Goal: Navigation & Orientation: Understand site structure

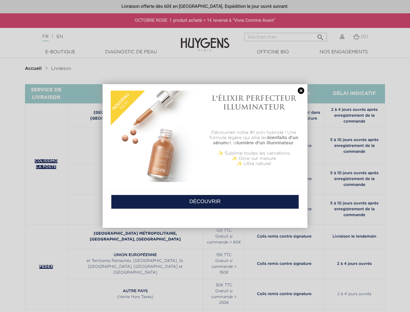
click at [205, 156] on div "L'ÉLIXIR PERFECTEUR ILLUMINATEUR Découvrez notre #1 soin hybride ! Une formule …" at bounding box center [254, 136] width 98 height 98
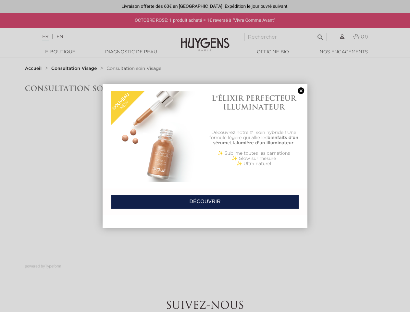
click at [205, 156] on div "L'ÉLIXIR PERFECTEUR ILLUMINATEUR Découvrez notre #1 soin hybride ! Une formule …" at bounding box center [254, 136] width 98 height 98
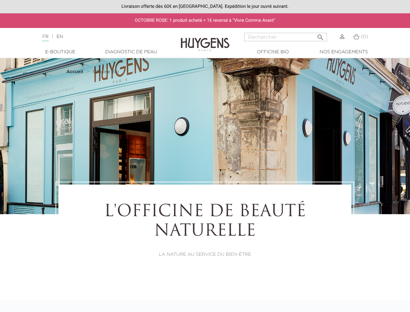
select select "US"
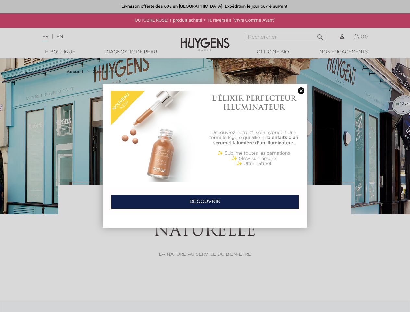
click at [205, 156] on div "L'ÉLIXIR PERFECTEUR ILLUMINATEUR Découvrez notre #1 soin hybride ! Une formule …" at bounding box center [254, 136] width 98 height 98
